Goal: Transaction & Acquisition: Purchase product/service

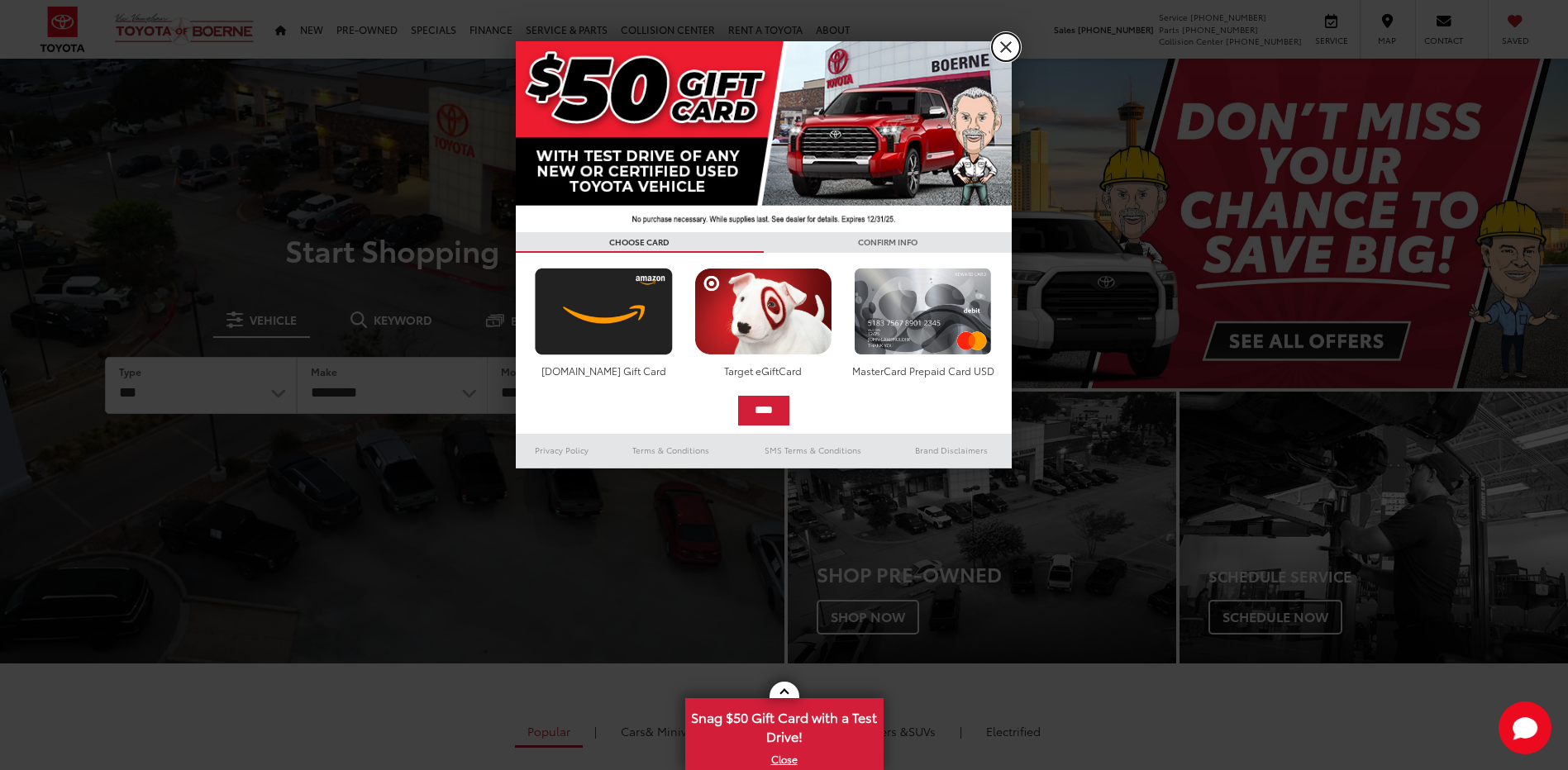
click at [1004, 47] on link "X" at bounding box center [1005, 47] width 28 height 28
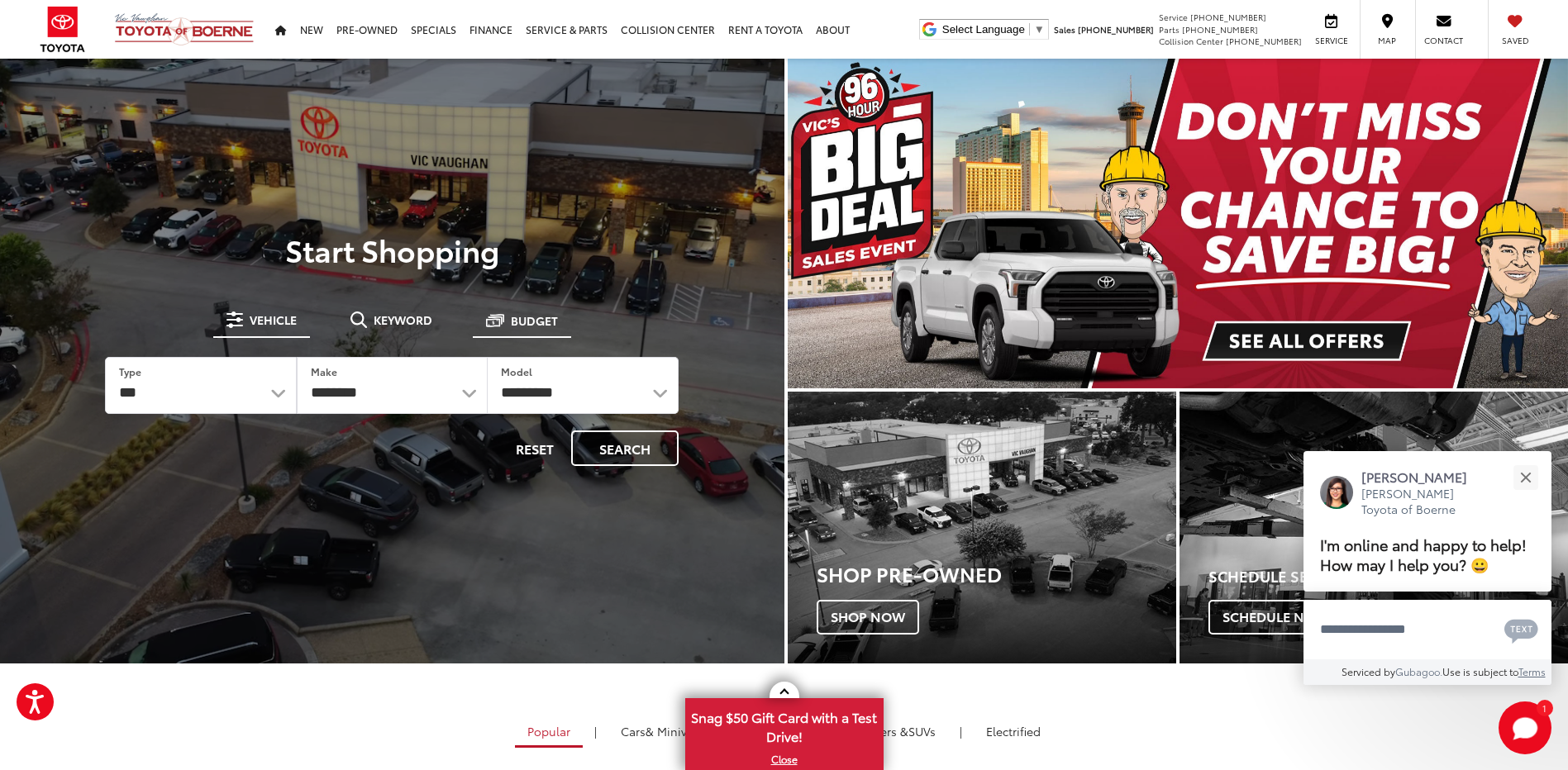
click at [518, 319] on span "Budget" at bounding box center [533, 320] width 47 height 12
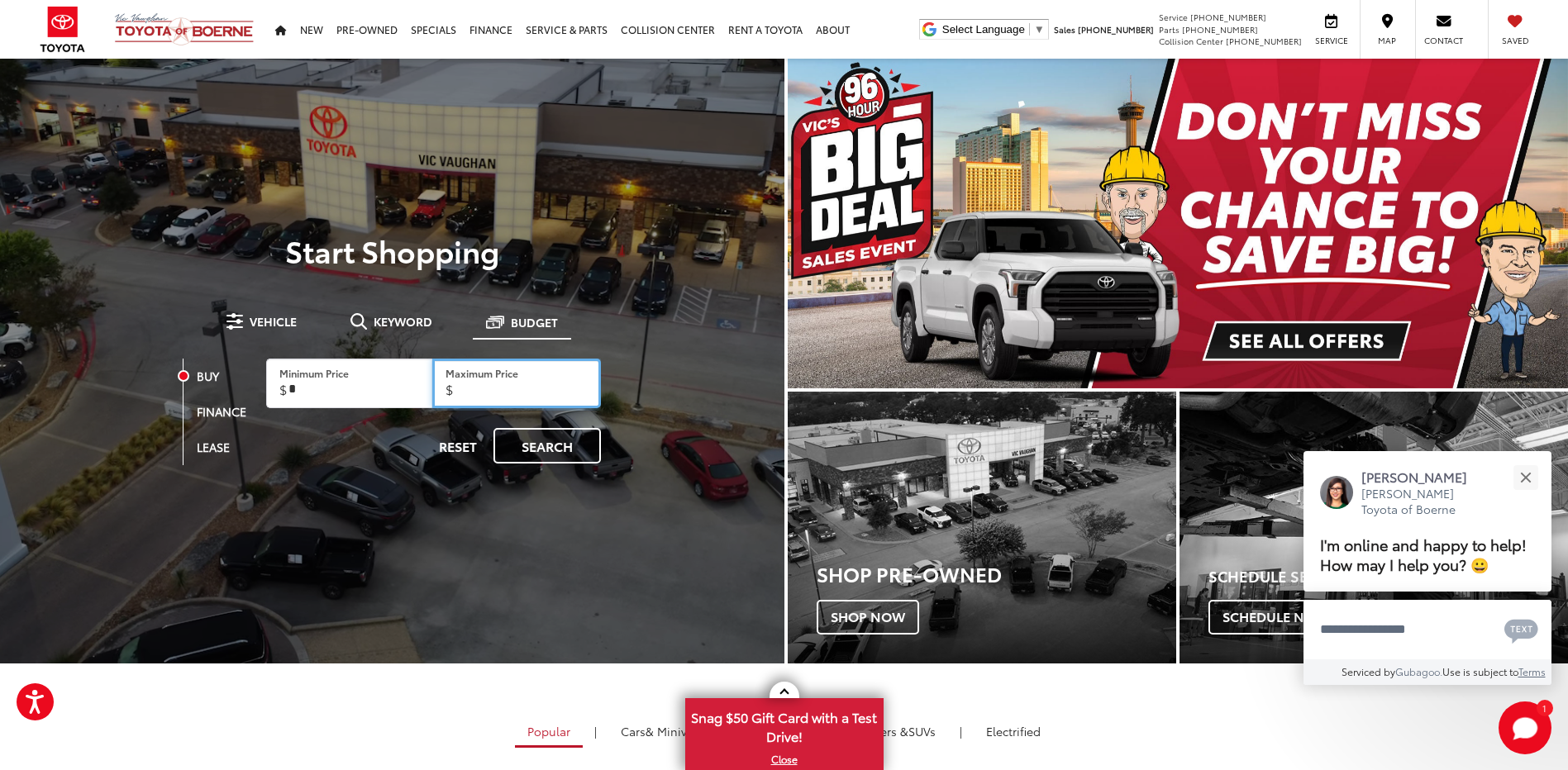
click at [510, 391] on input "Maximum Price" at bounding box center [517, 383] width 169 height 49
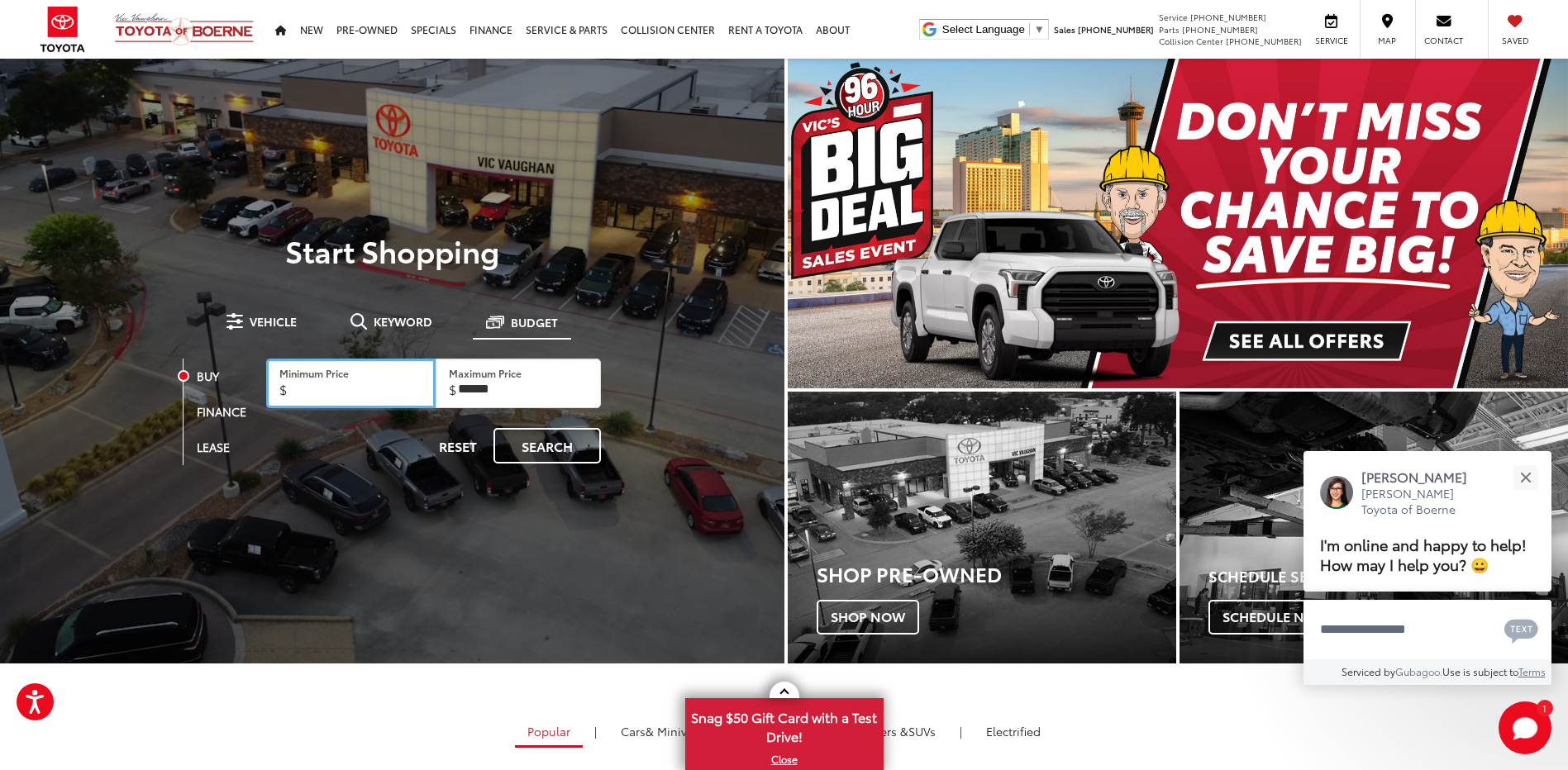
click at [292, 391] on input "Minimum Price" at bounding box center [350, 383] width 169 height 49
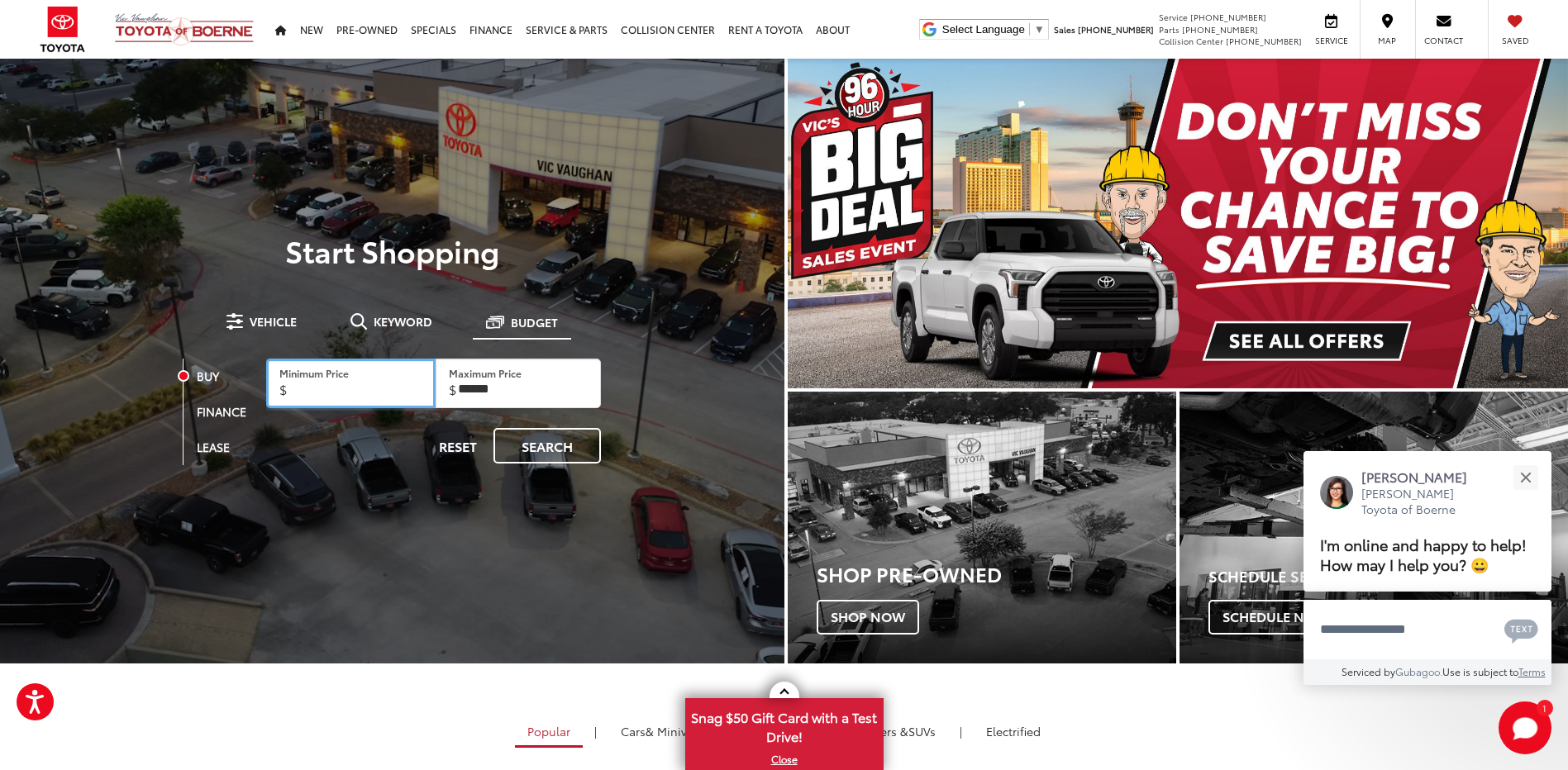
type input "***"
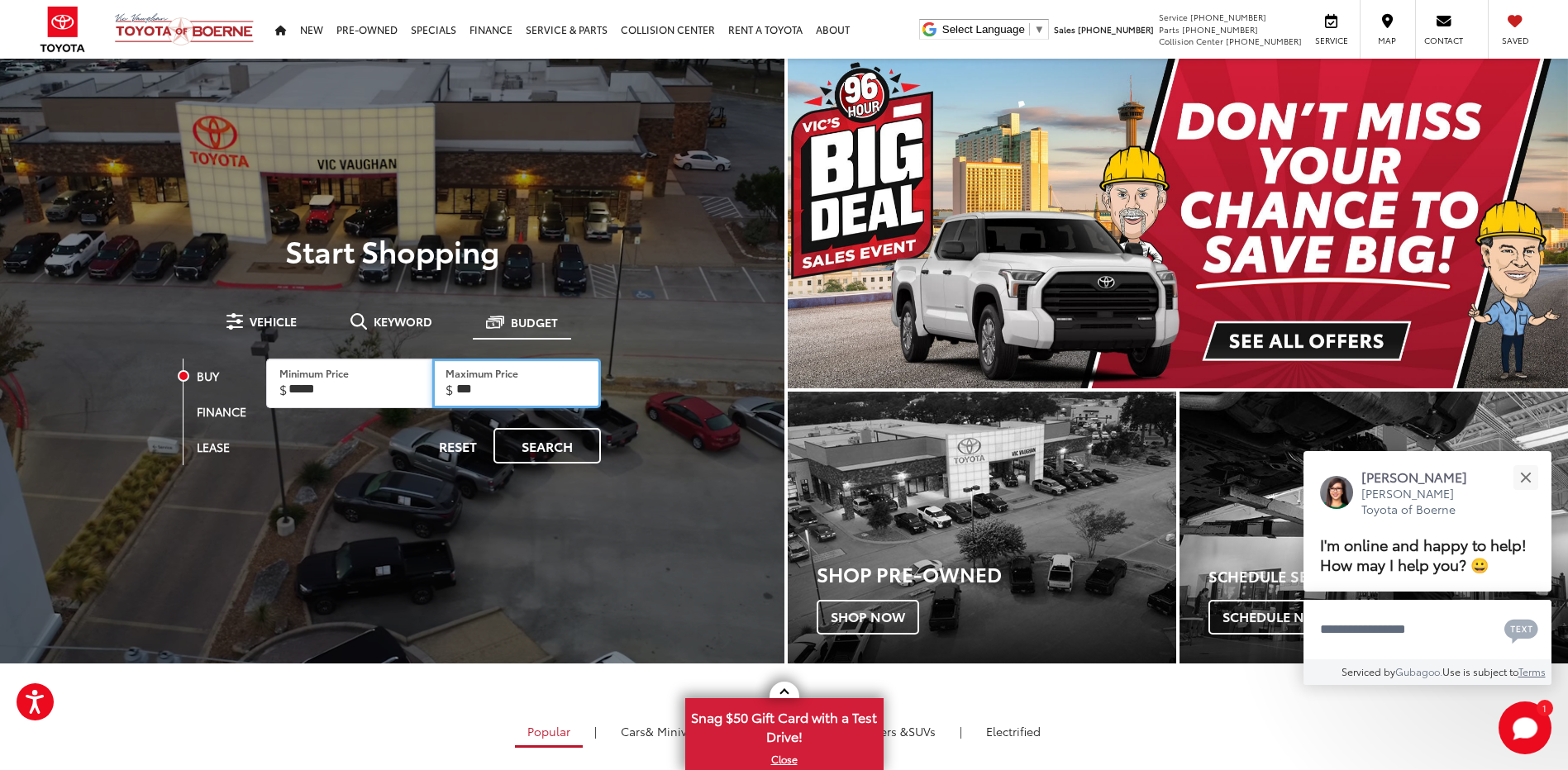
click at [480, 392] on input "***" at bounding box center [517, 383] width 169 height 49
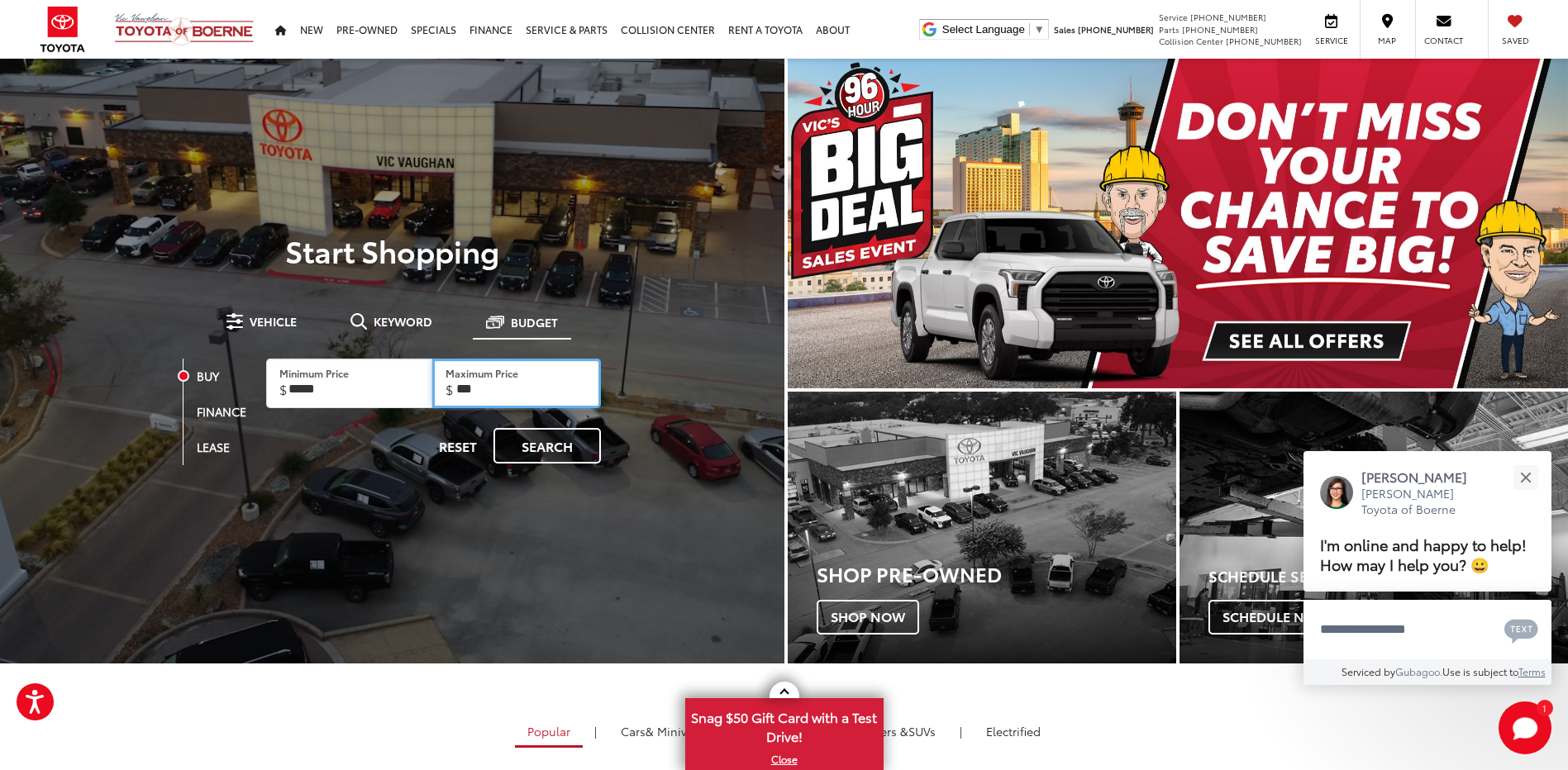
type input "***"
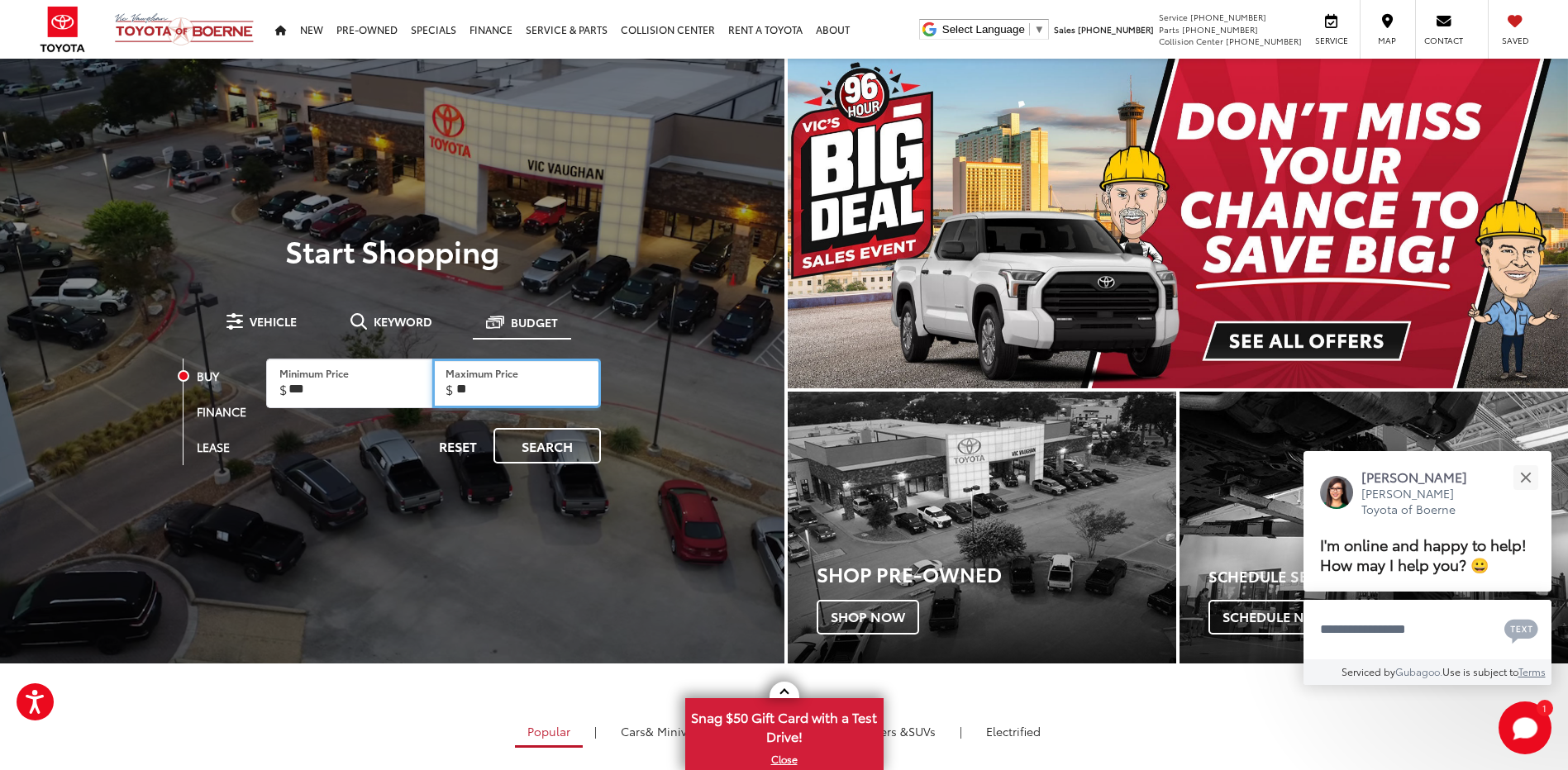
type input "*"
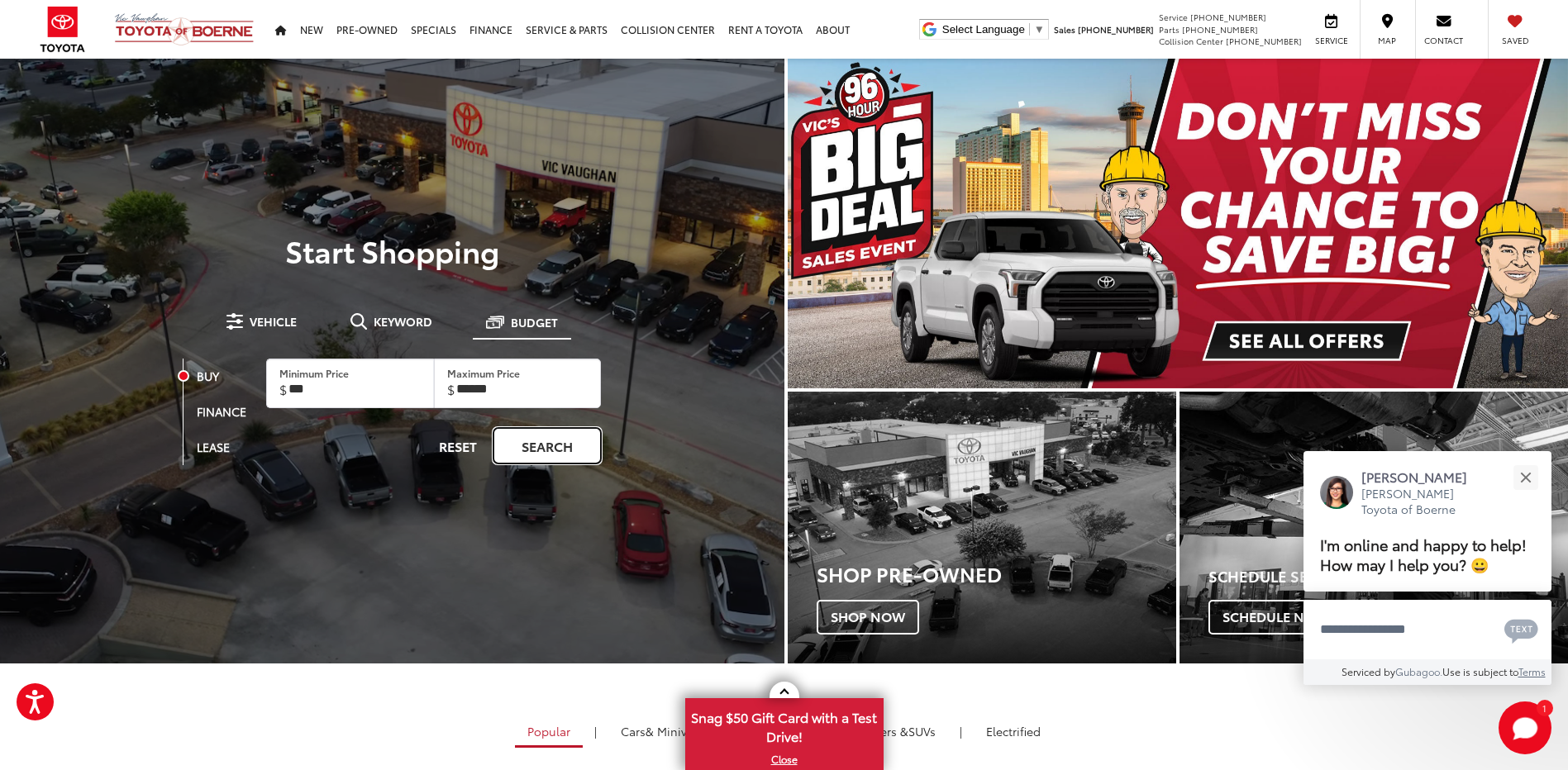
click at [553, 439] on link "Search" at bounding box center [546, 445] width 107 height 36
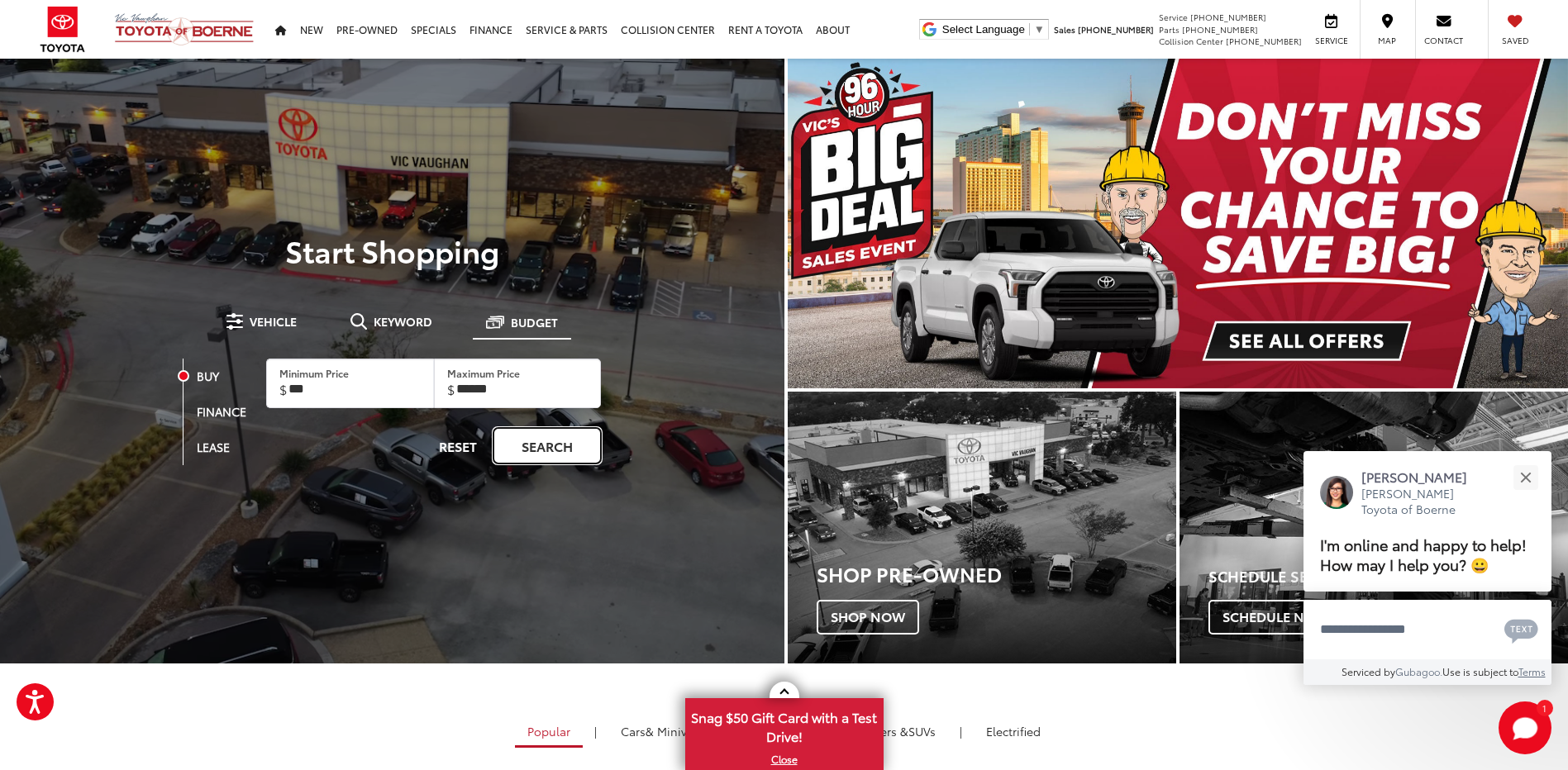
type input "******"
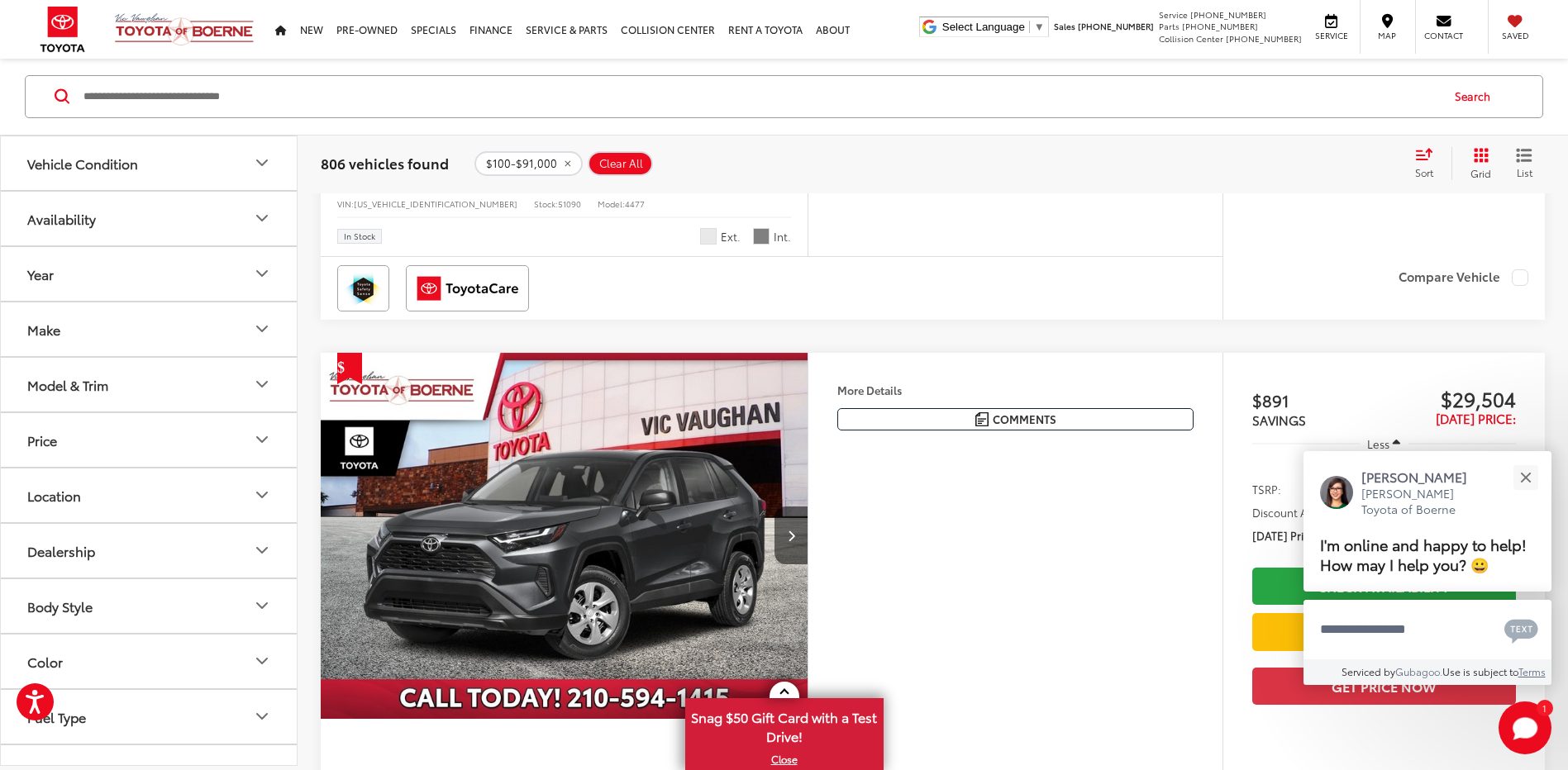
scroll to position [6894, 0]
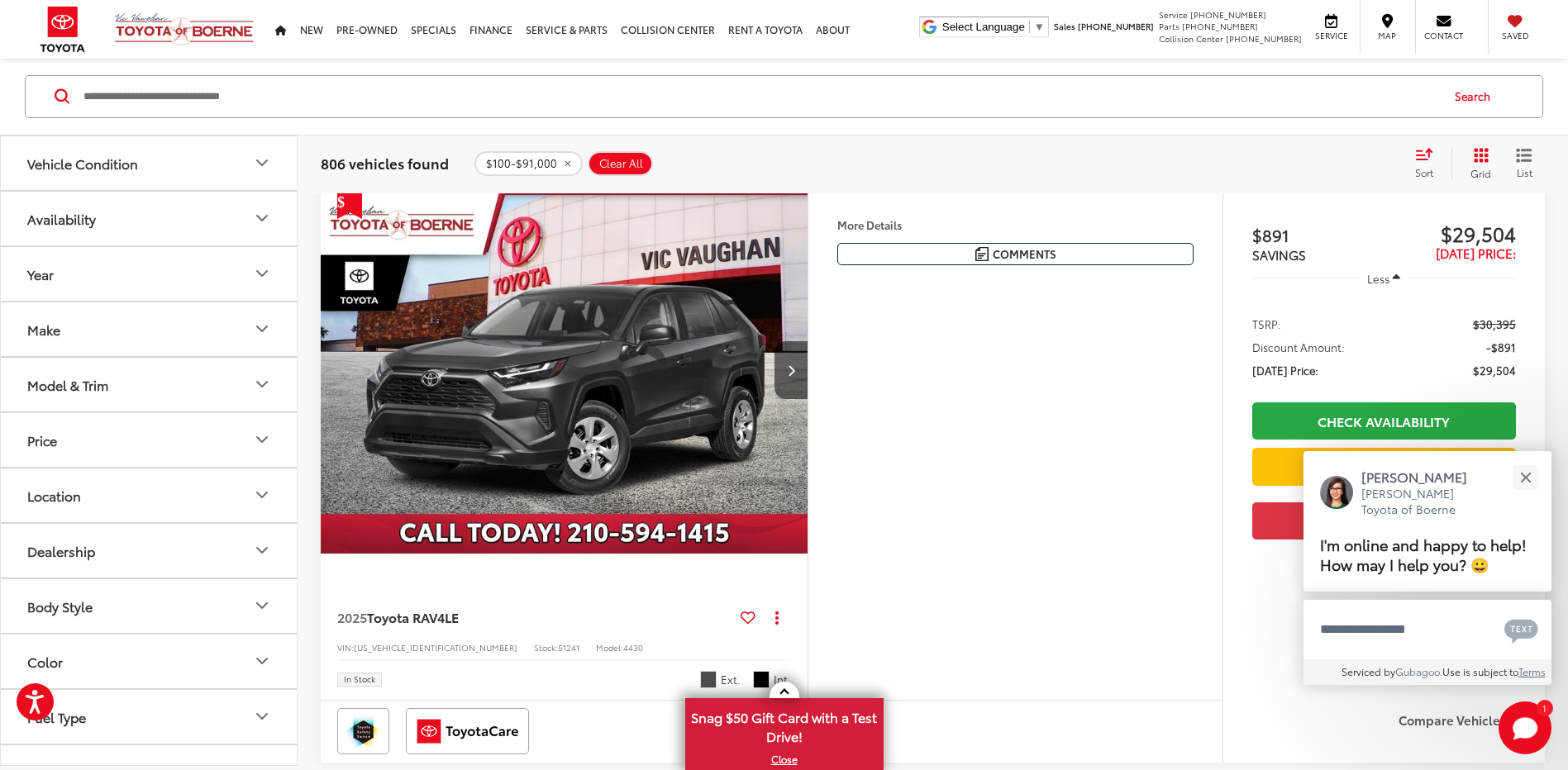
click at [66, 338] on button "Make" at bounding box center [149, 329] width 297 height 54
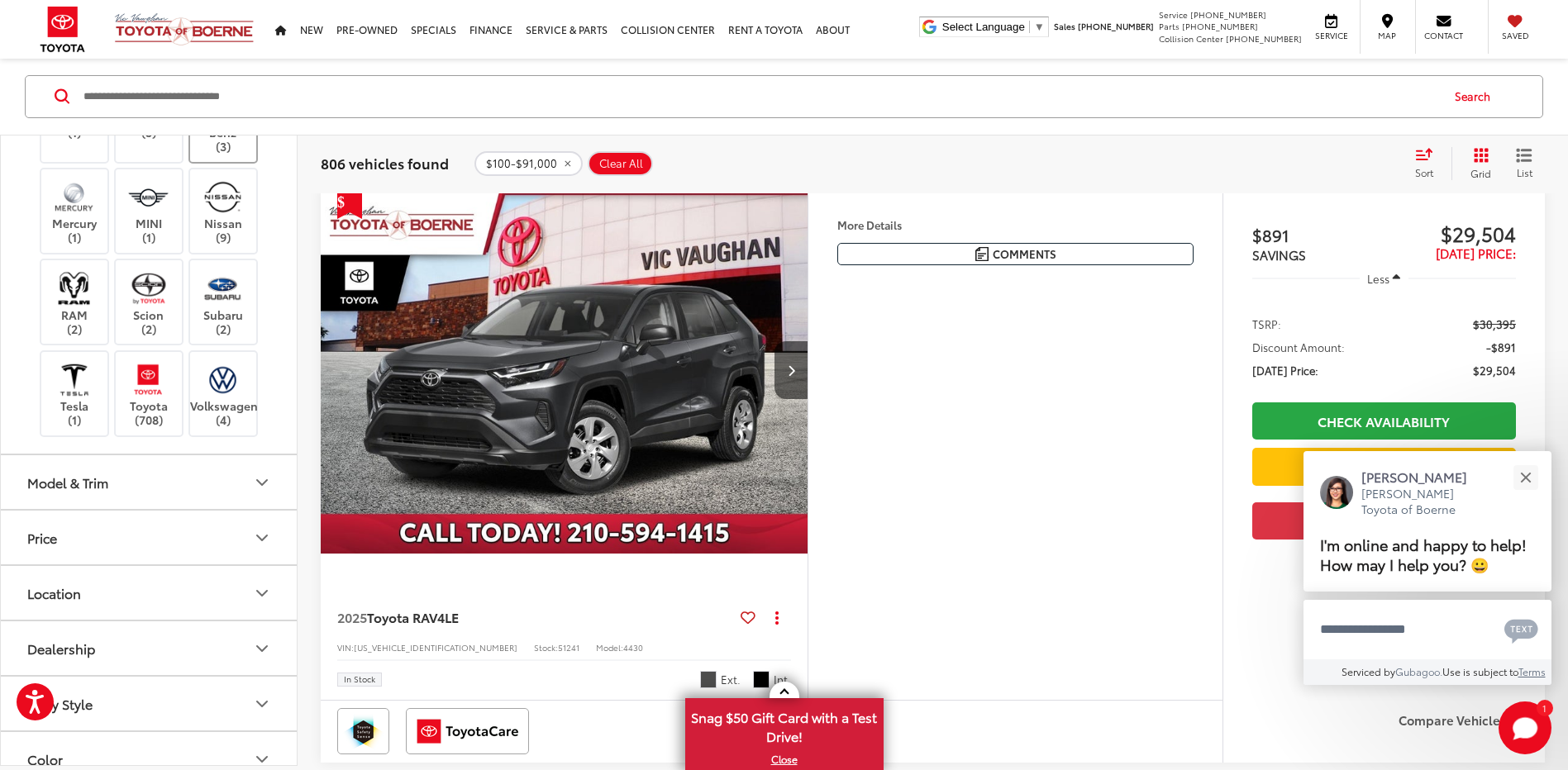
scroll to position [743, 0]
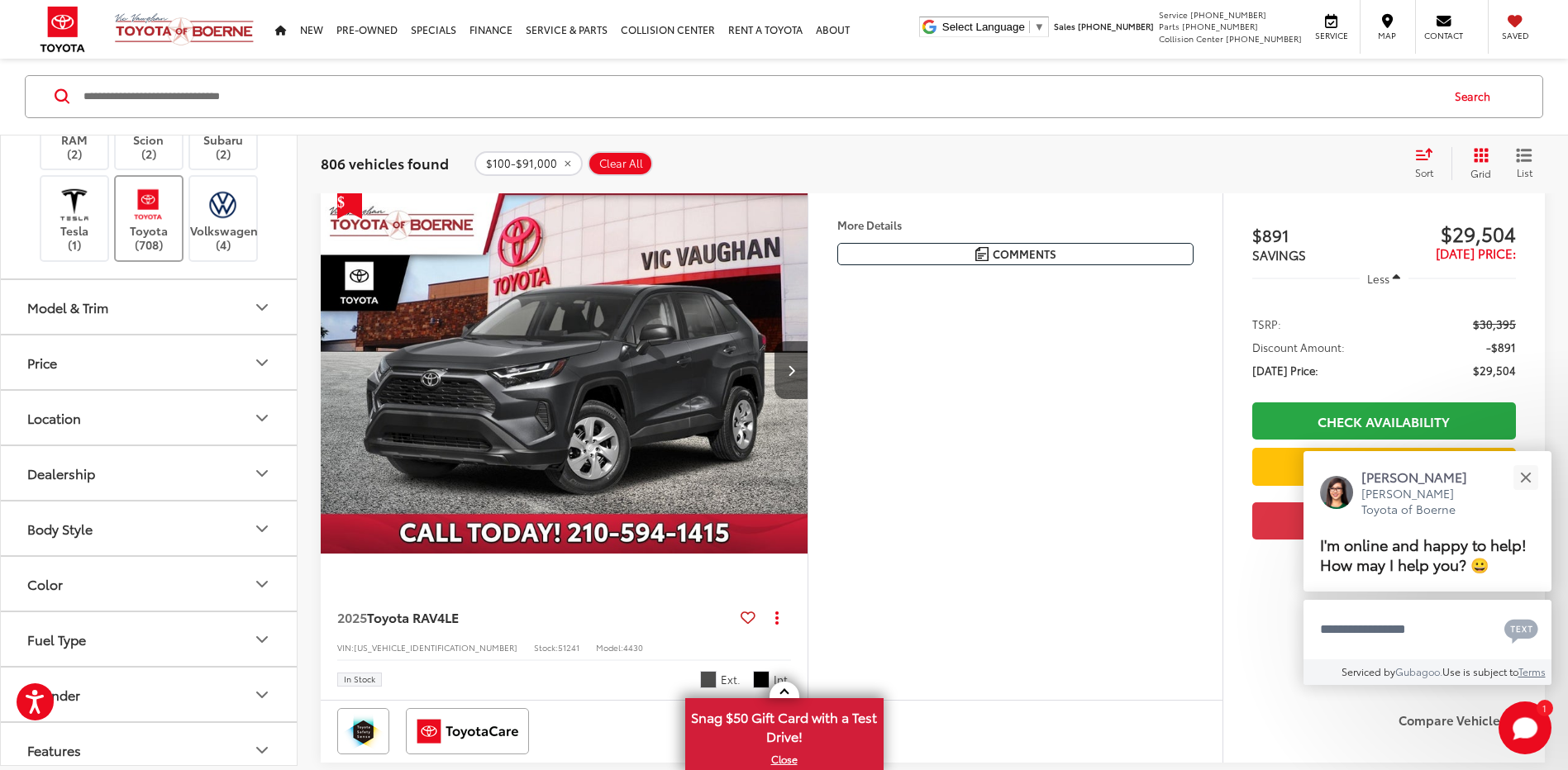
click at [150, 224] on img at bounding box center [148, 204] width 46 height 38
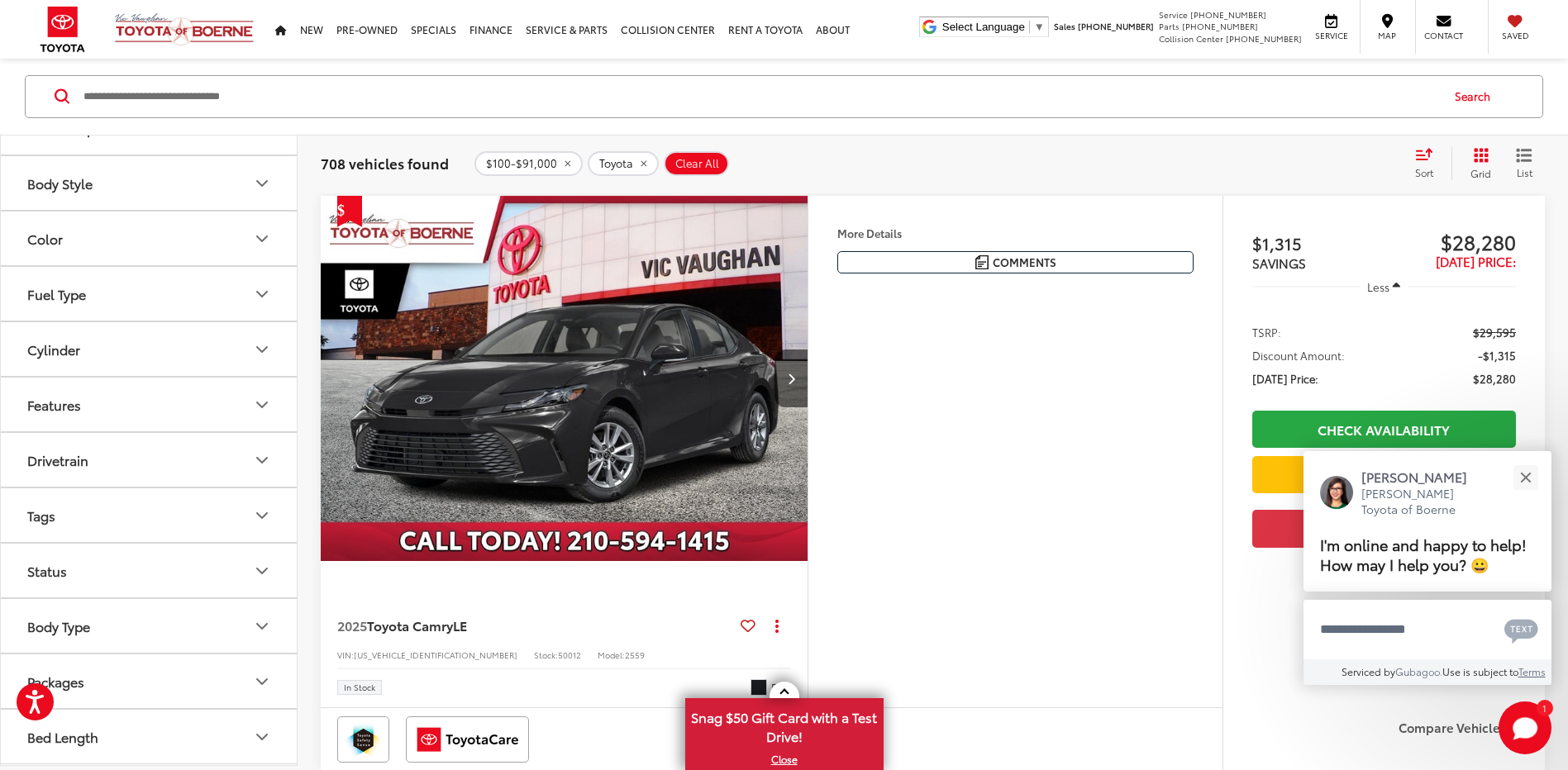
scroll to position [1322, 0]
click at [92, 487] on button "Drivetrain" at bounding box center [149, 460] width 297 height 54
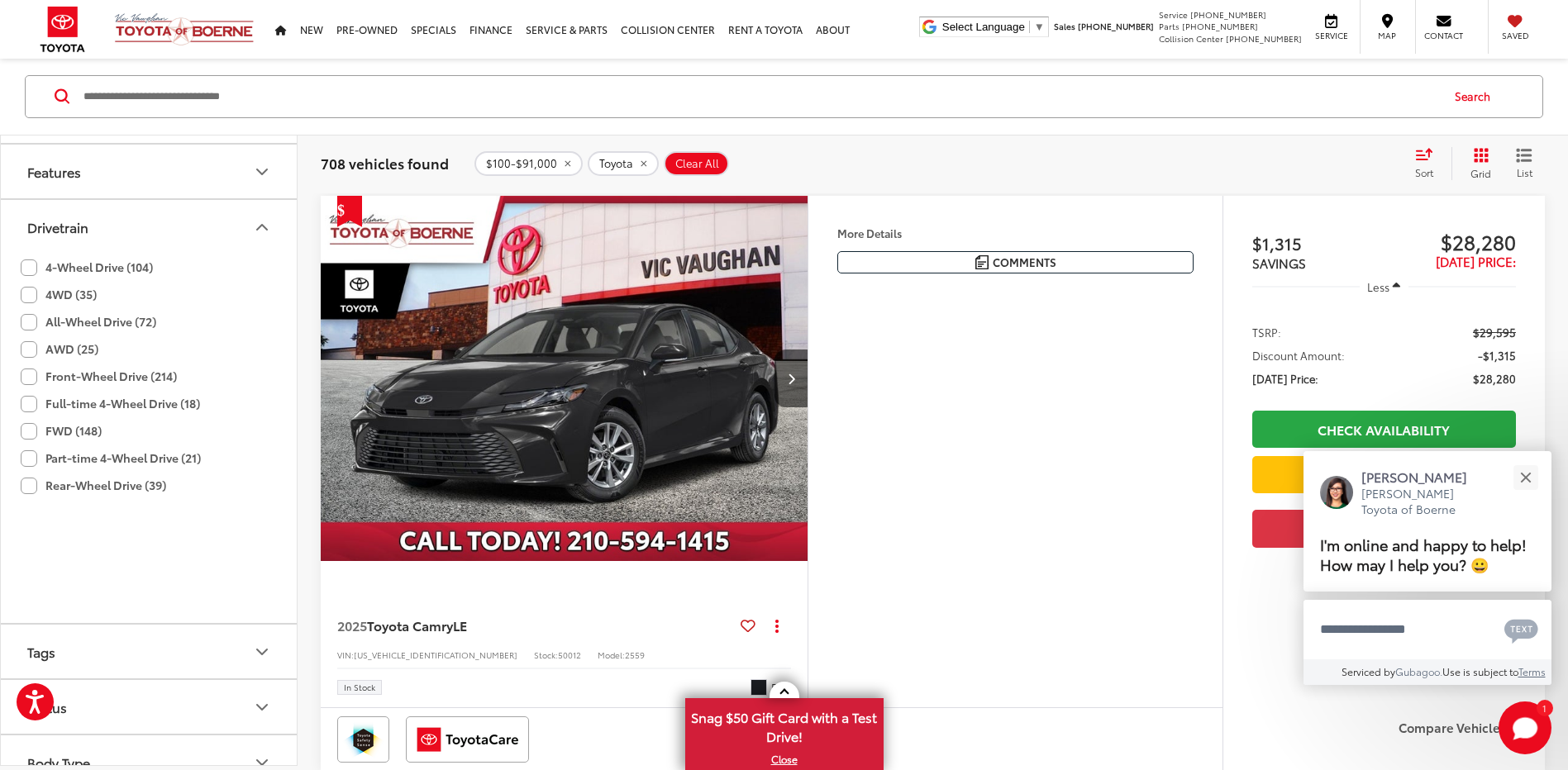
click at [81, 337] on label "All-Wheel Drive (72)" at bounding box center [89, 323] width 135 height 27
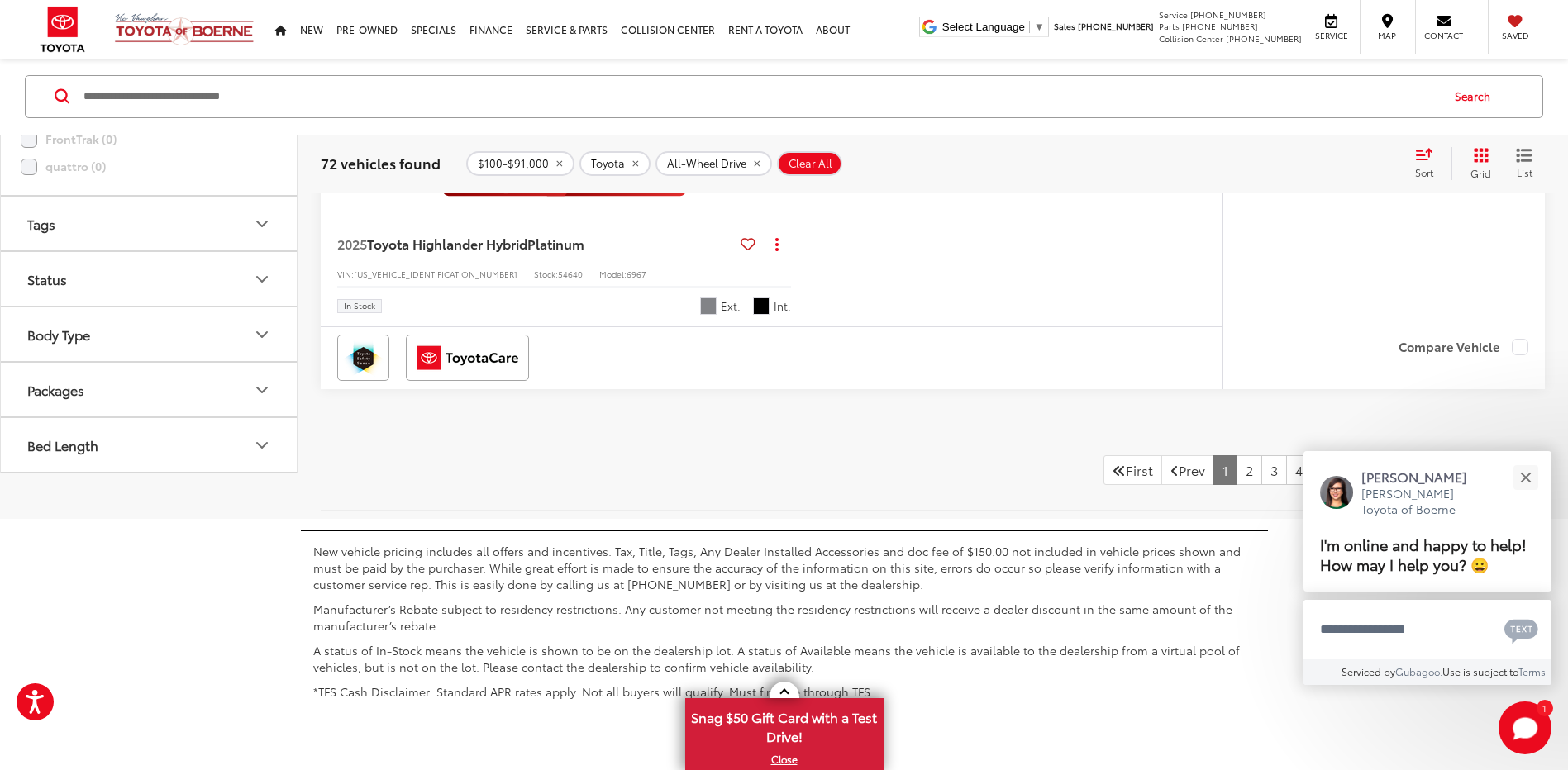
scroll to position [7085, 0]
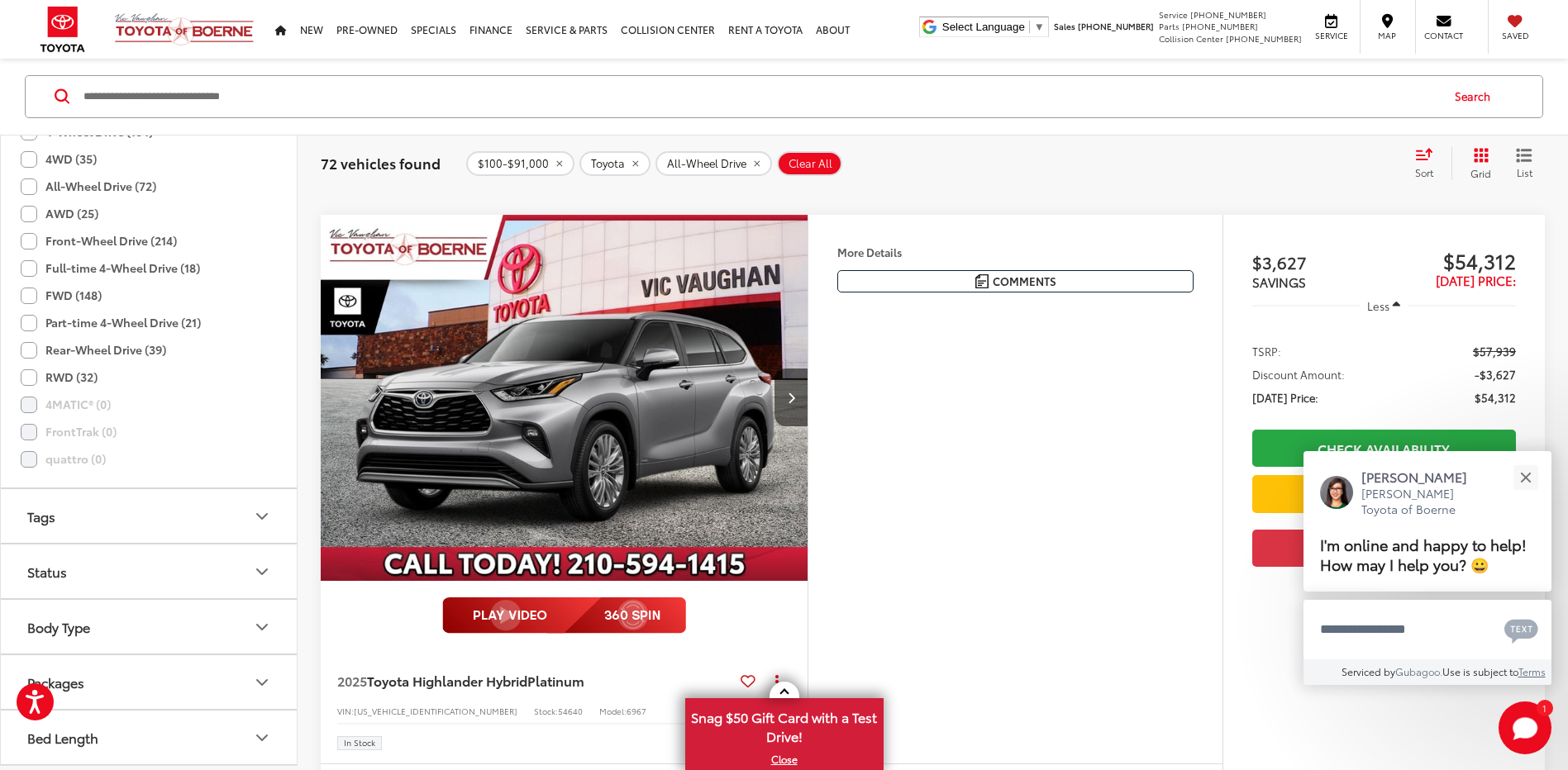
click at [30, 173] on label "4WD (35)" at bounding box center [59, 159] width 76 height 27
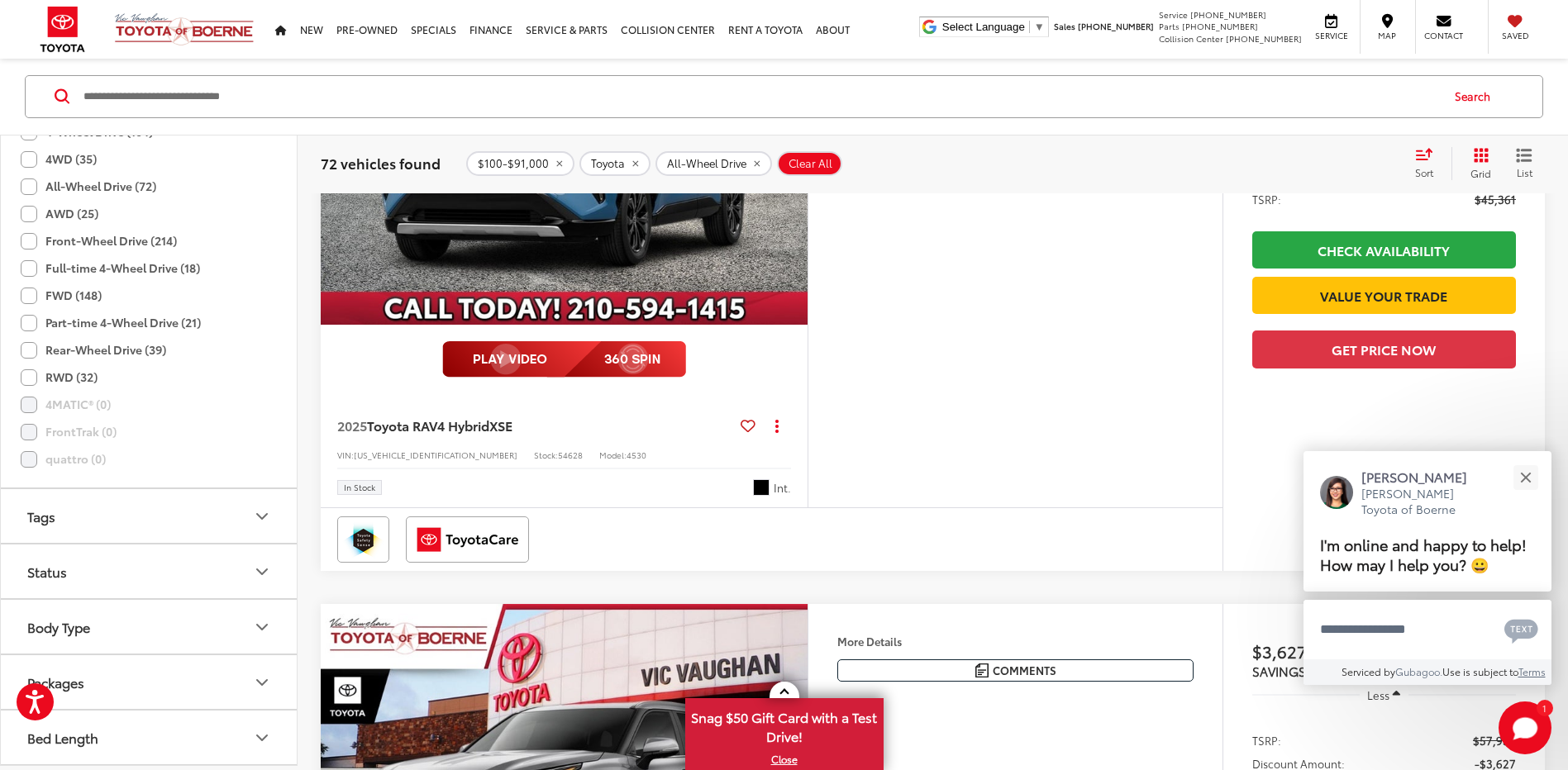
click at [30, 173] on label "4WD (35)" at bounding box center [59, 159] width 76 height 27
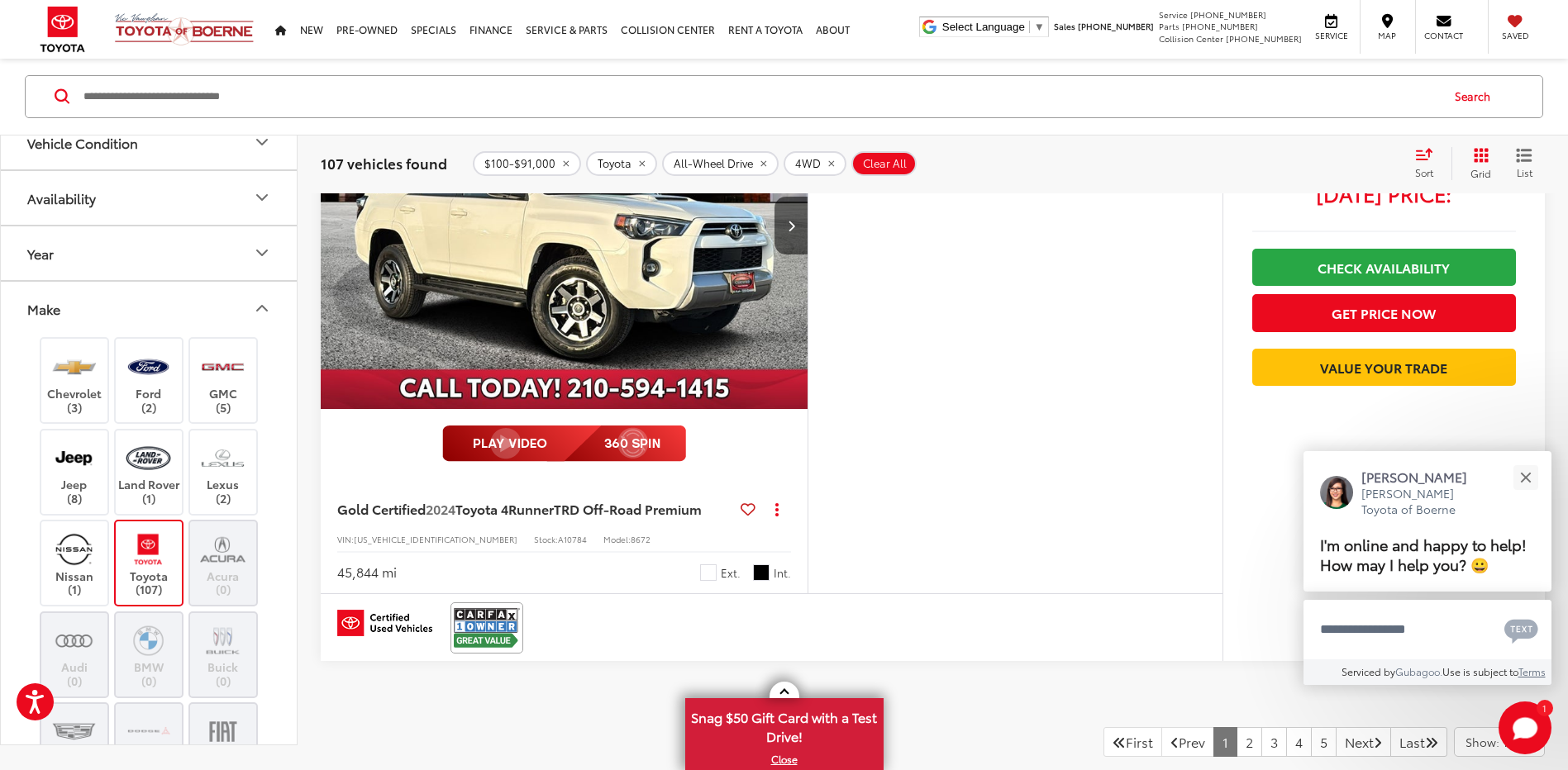
click at [563, 165] on icon "remove 100-91000" at bounding box center [565, 164] width 5 height 5
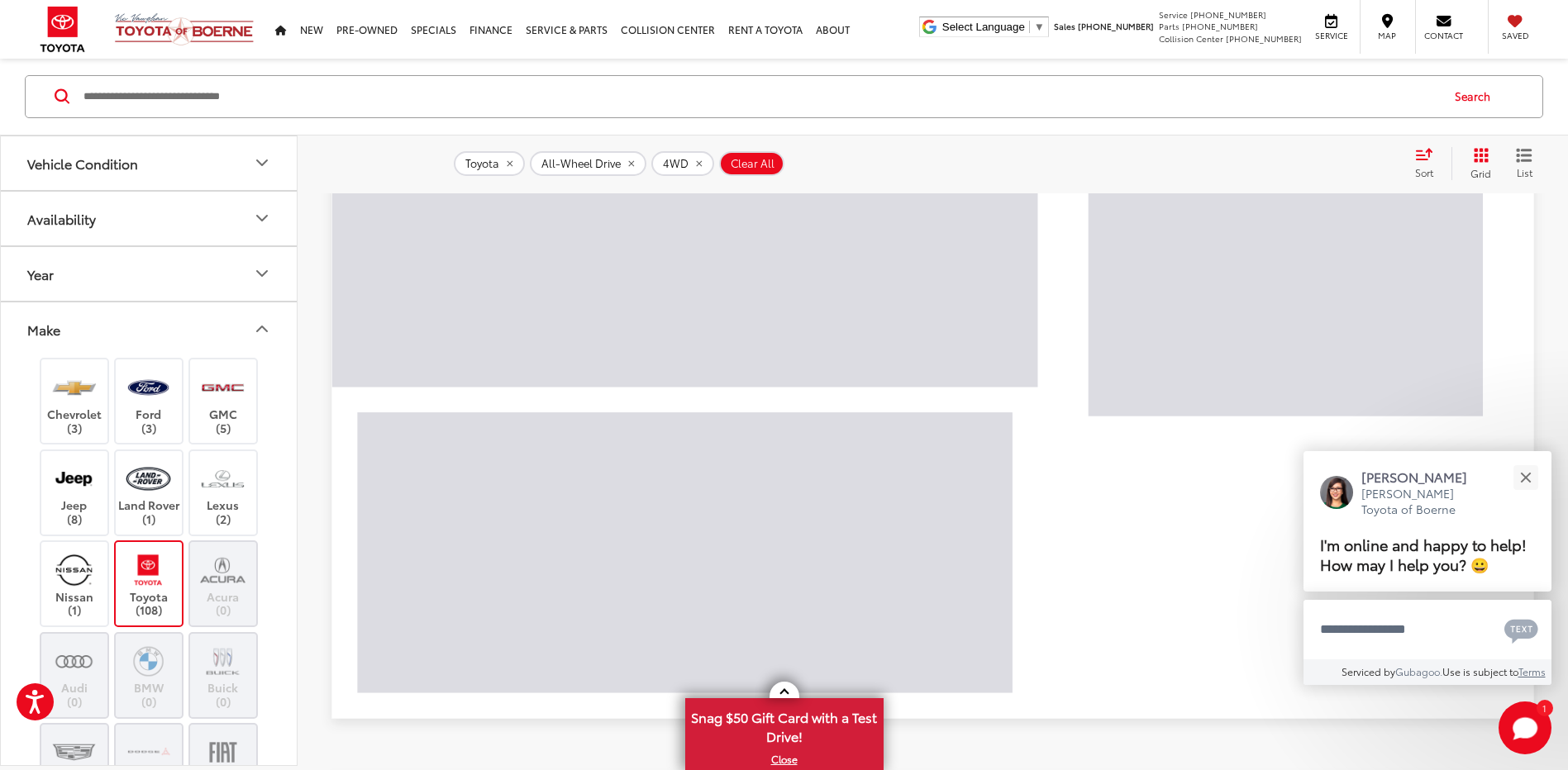
scroll to position [157, 0]
